Goal: Task Accomplishment & Management: Use online tool/utility

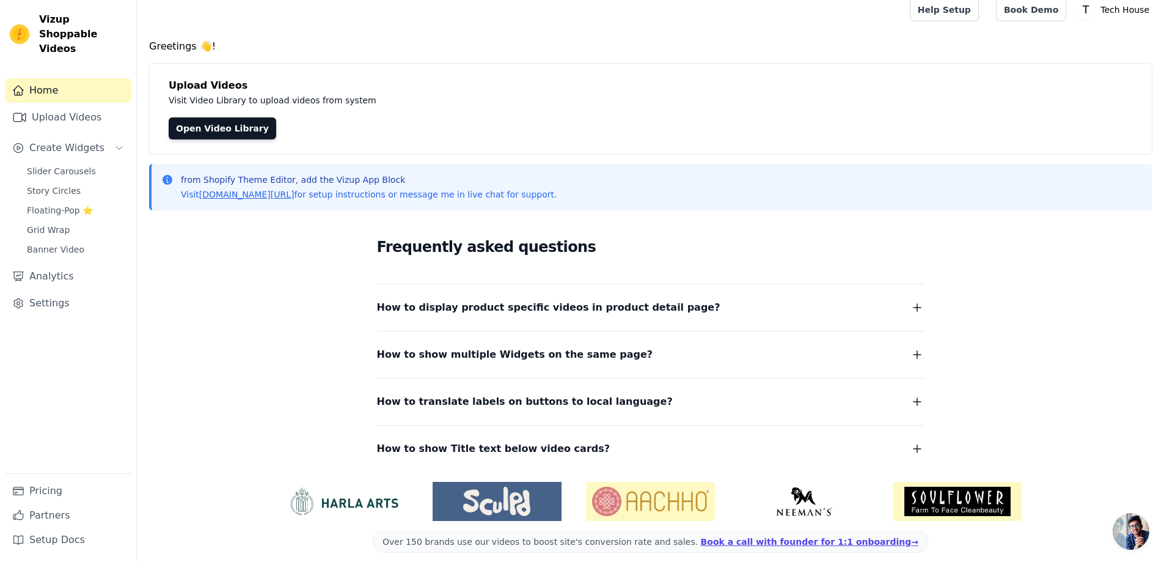
scroll to position [20, 0]
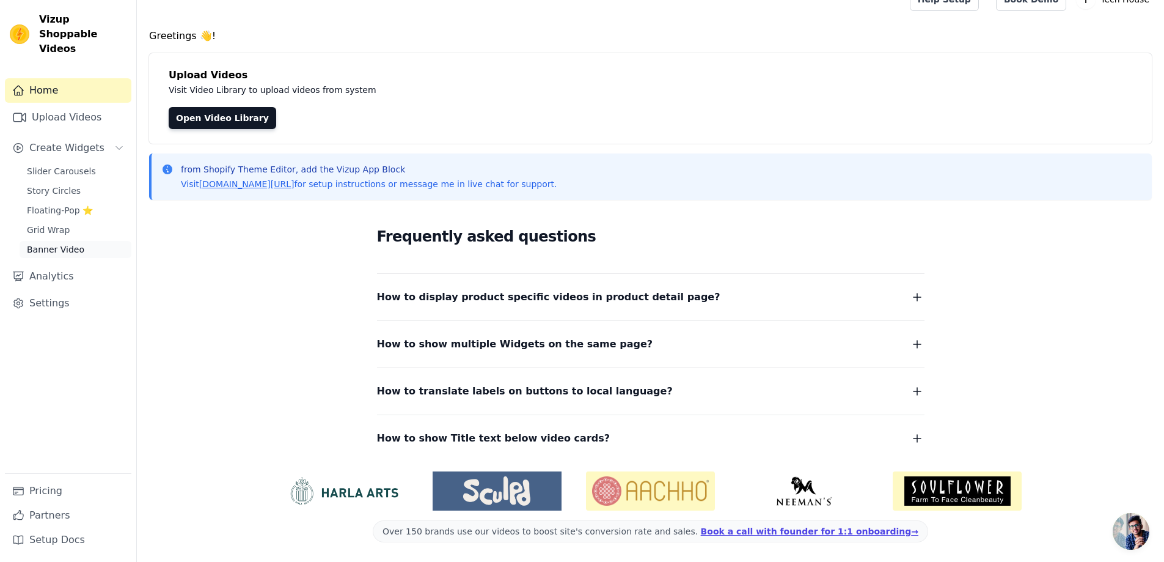
click at [61, 243] on span "Banner Video" at bounding box center [55, 249] width 57 height 12
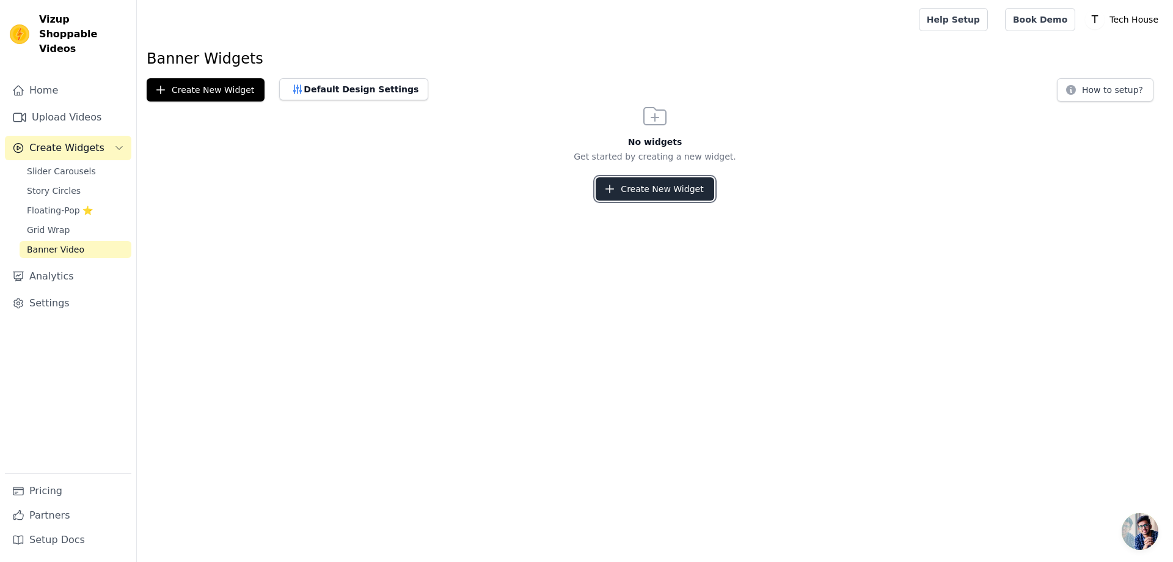
click at [694, 181] on button "Create New Widget" at bounding box center [655, 188] width 118 height 23
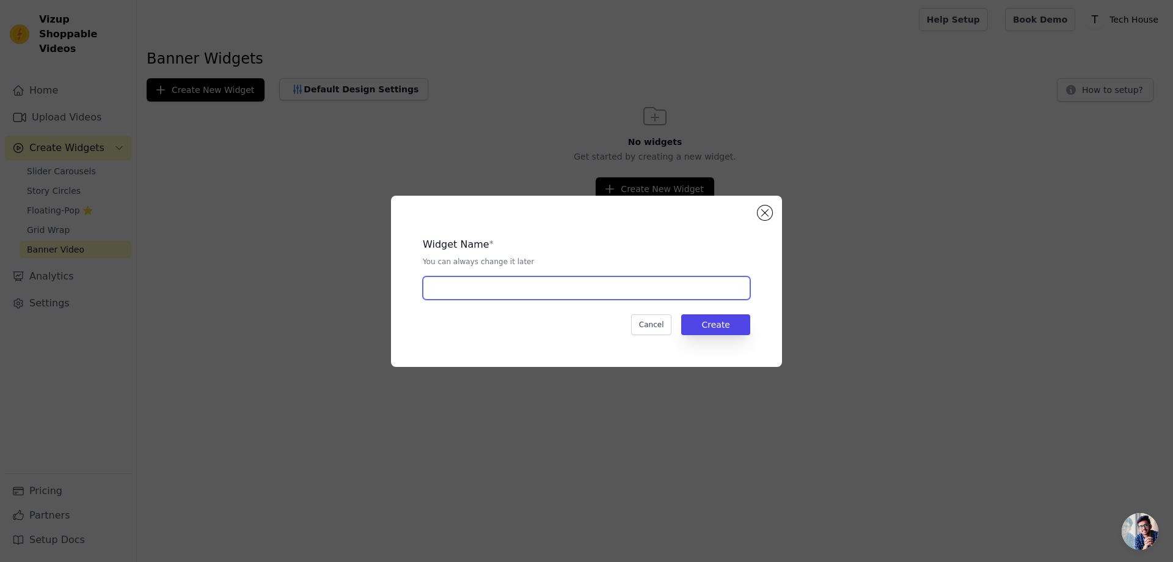
click at [557, 288] on input "text" at bounding box center [587, 287] width 328 height 23
click at [766, 210] on button "Close modal" at bounding box center [765, 212] width 15 height 15
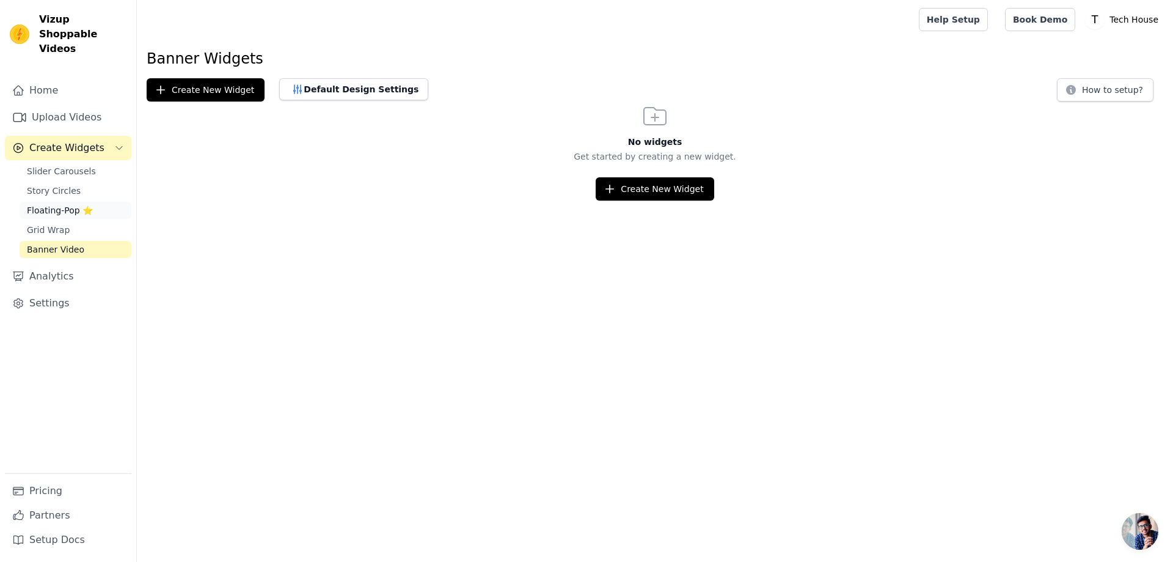
click at [70, 204] on span "Floating-Pop ⭐" at bounding box center [60, 210] width 66 height 12
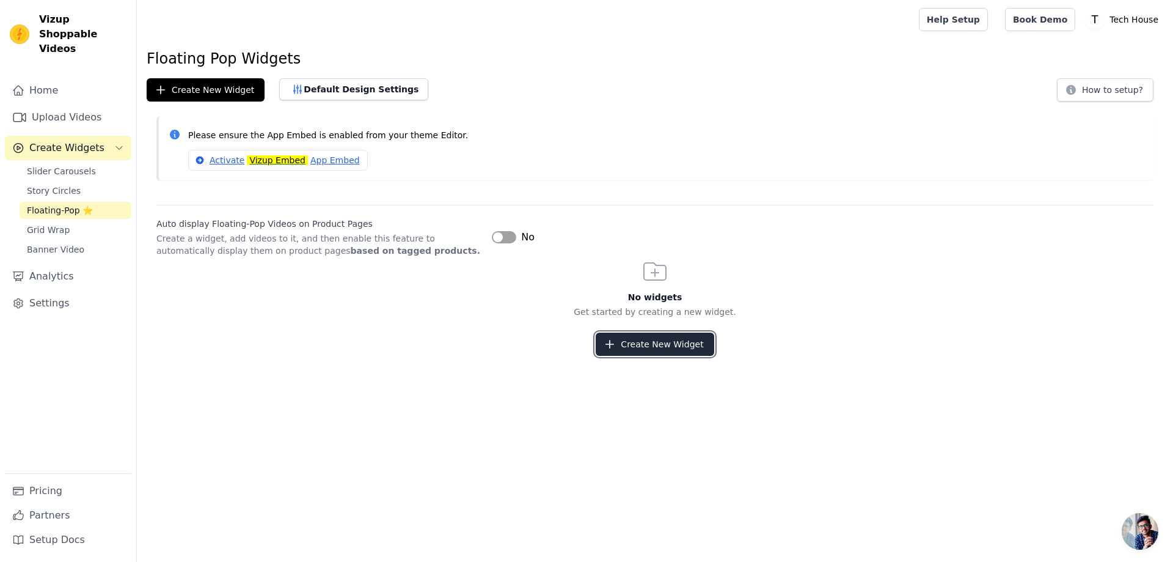
click at [641, 345] on button "Create New Widget" at bounding box center [655, 343] width 118 height 23
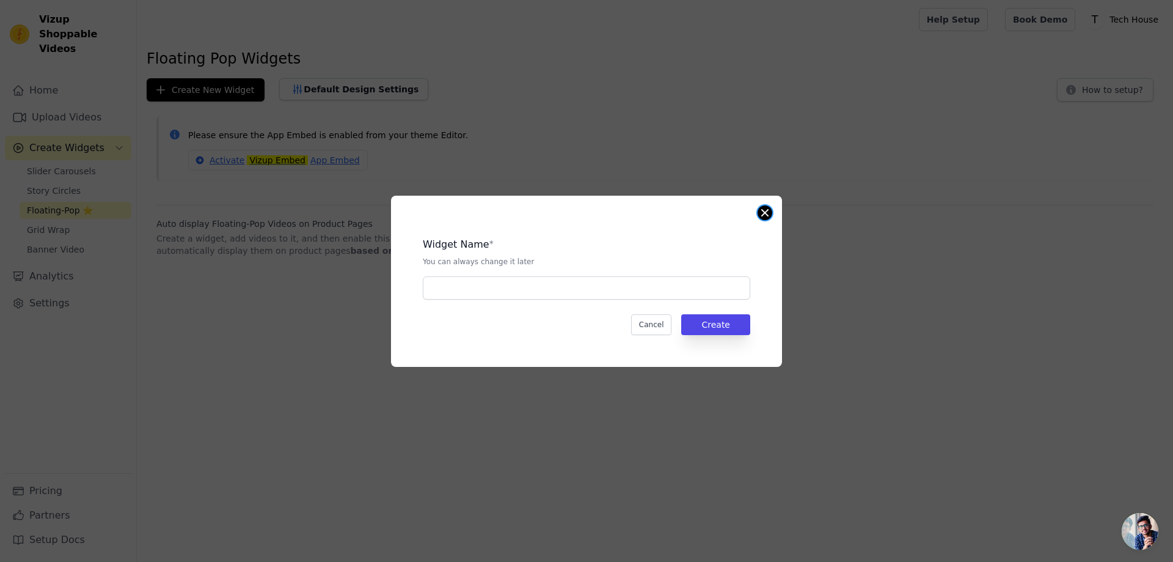
click at [761, 215] on button "Close modal" at bounding box center [765, 212] width 15 height 15
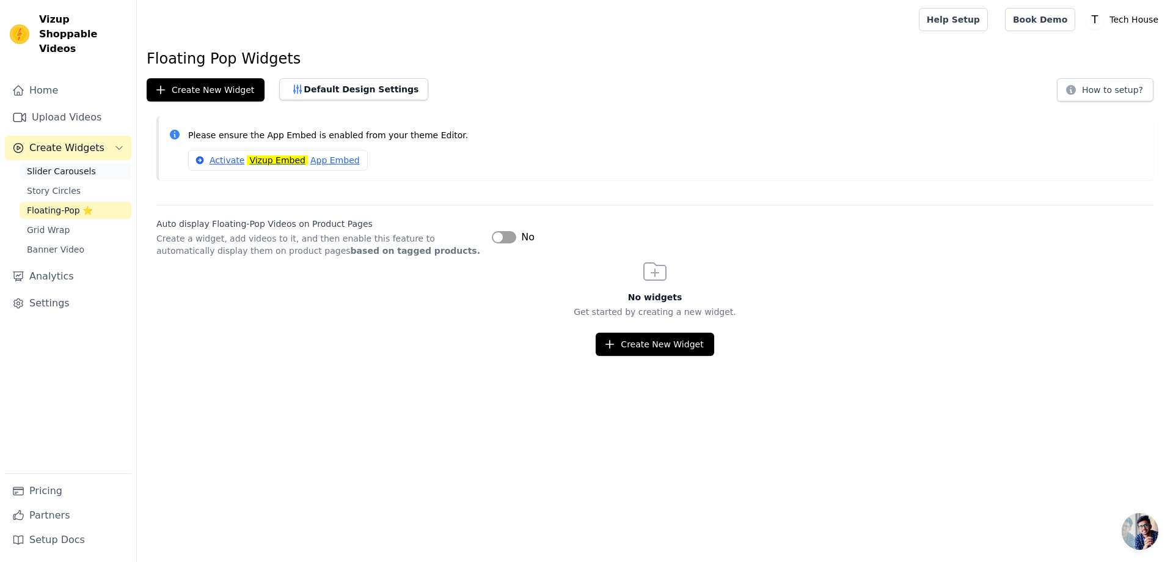
click at [73, 165] on span "Slider Carousels" at bounding box center [61, 171] width 69 height 12
